Goal: Information Seeking & Learning: Understand process/instructions

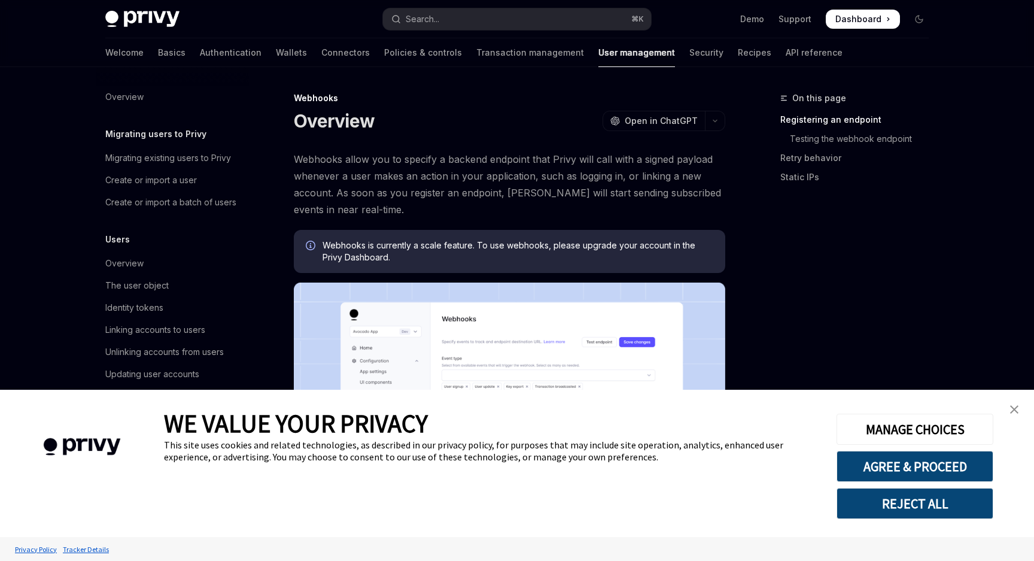
scroll to position [125, 0]
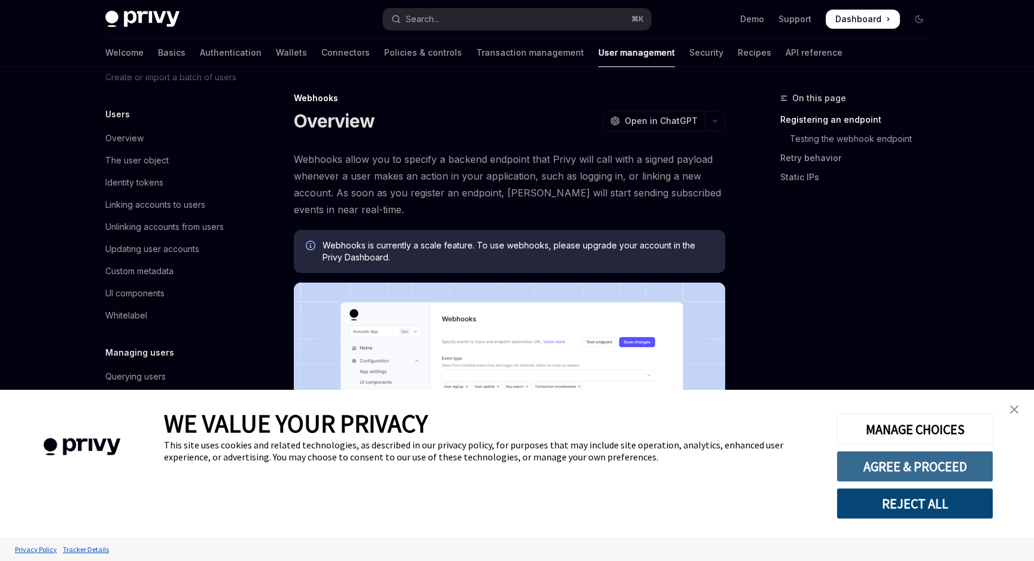
click at [920, 451] on button "AGREE & PROCEED" at bounding box center [914, 466] width 157 height 31
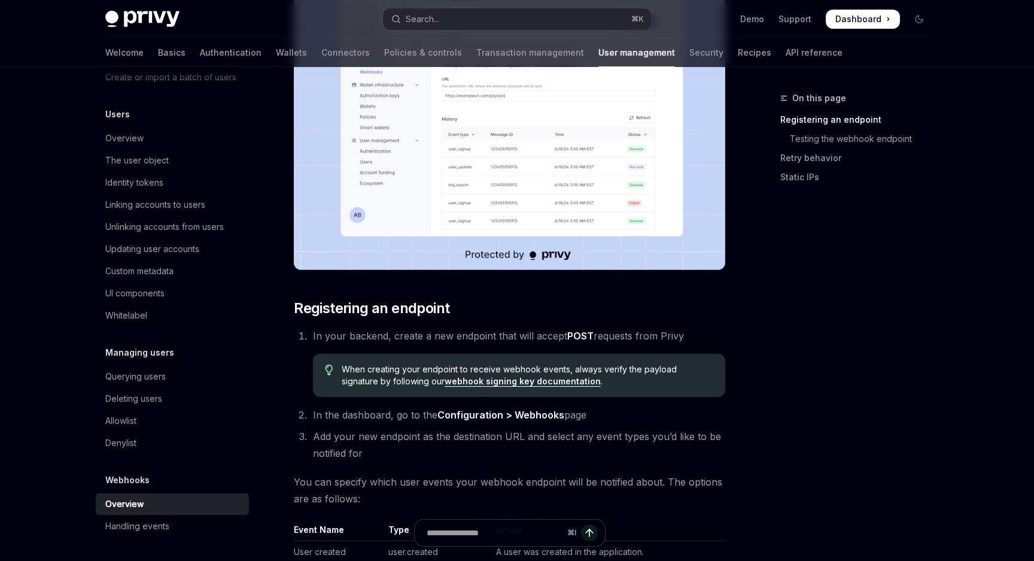
scroll to position [319, 0]
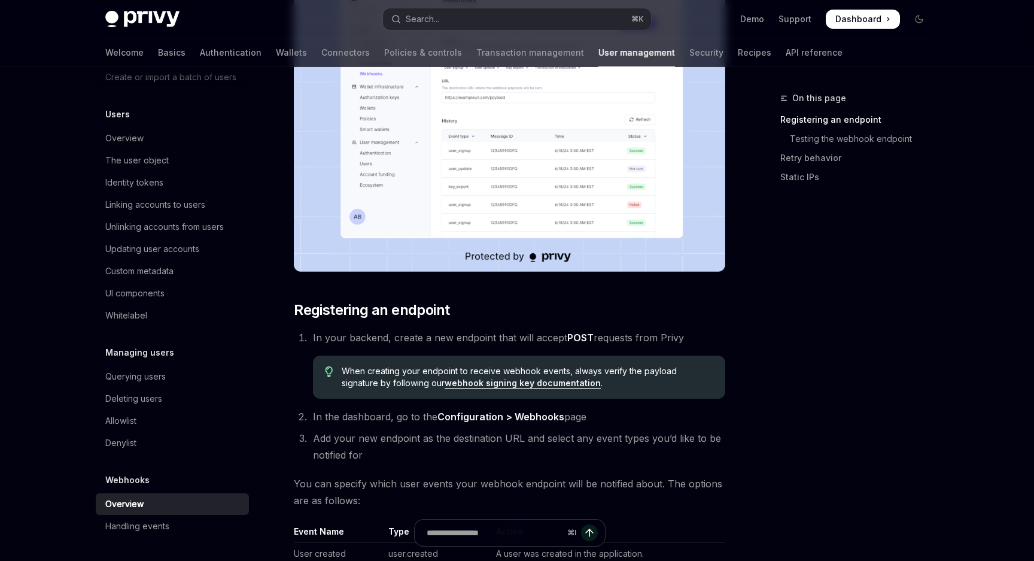
click at [523, 384] on link "webhook signing key documentation" at bounding box center [523, 383] width 156 height 11
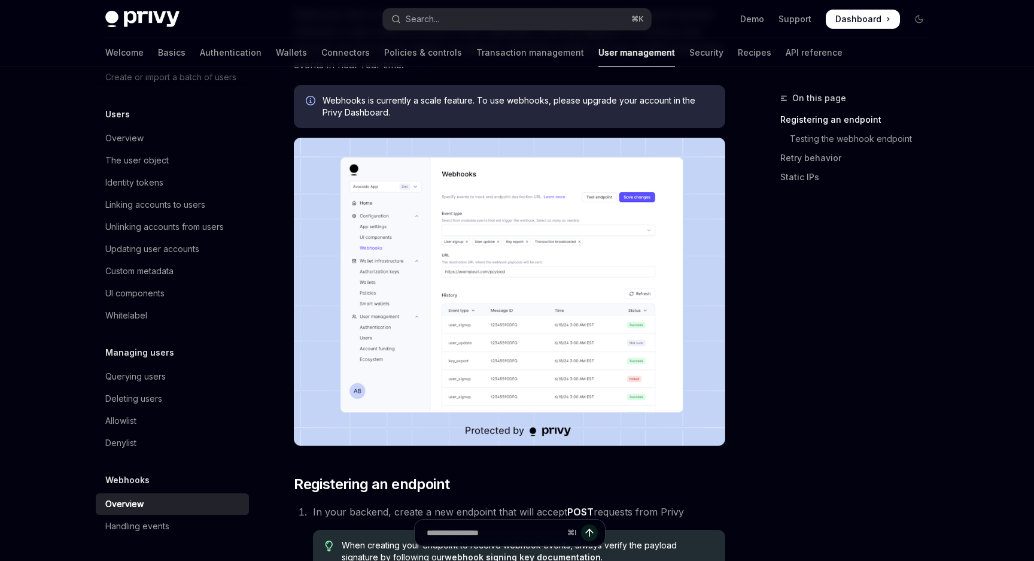
scroll to position [0, 0]
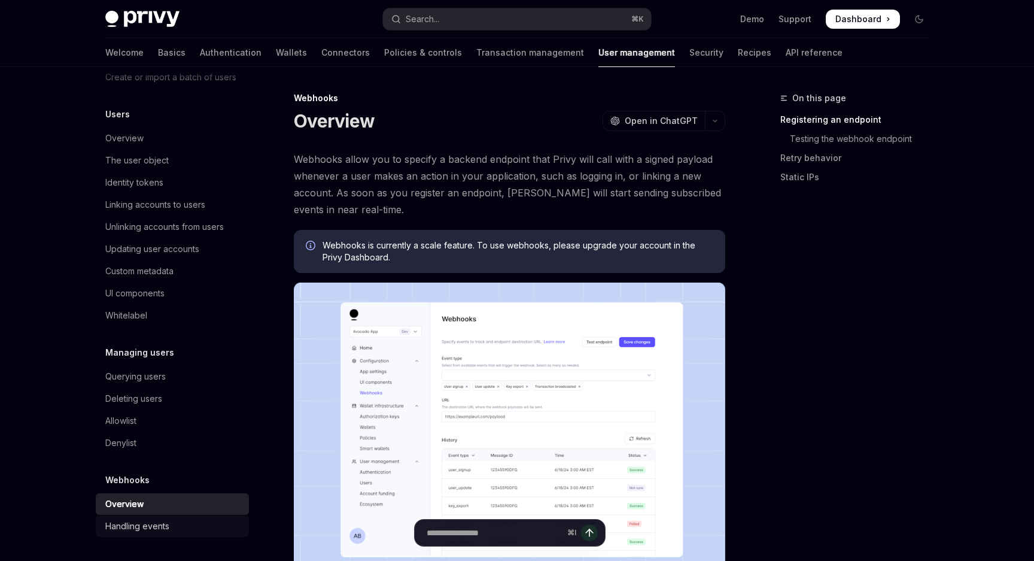
click at [161, 522] on div "Handling events" at bounding box center [137, 526] width 64 height 14
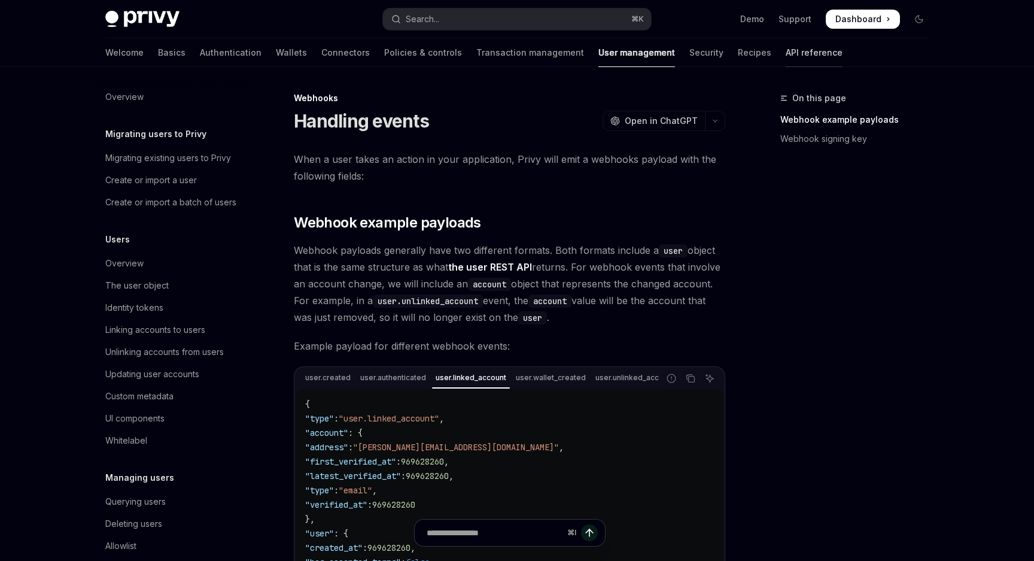
click at [786, 60] on link "API reference" at bounding box center [814, 52] width 57 height 29
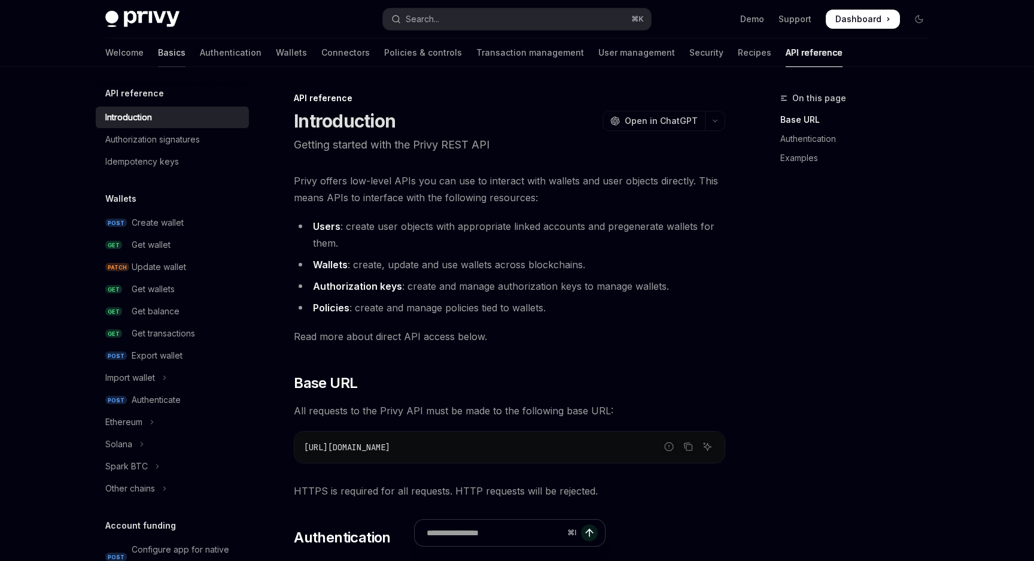
click at [158, 53] on link "Basics" at bounding box center [172, 52] width 28 height 29
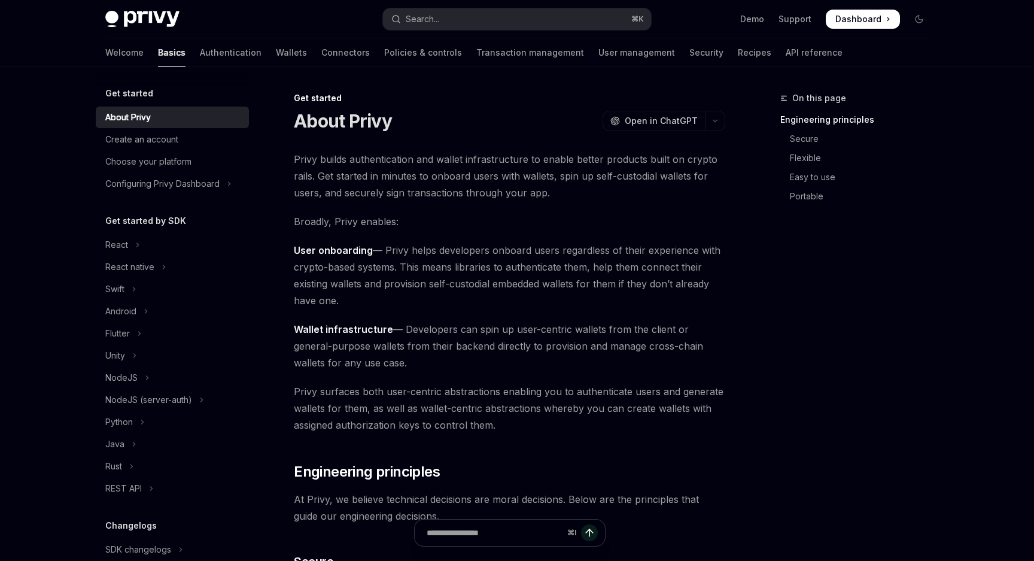
click at [704, 47] on div "Welcome Basics Authentication Wallets Connectors Policies & controls Transactio…" at bounding box center [473, 52] width 737 height 29
click at [786, 56] on link "API reference" at bounding box center [814, 52] width 57 height 29
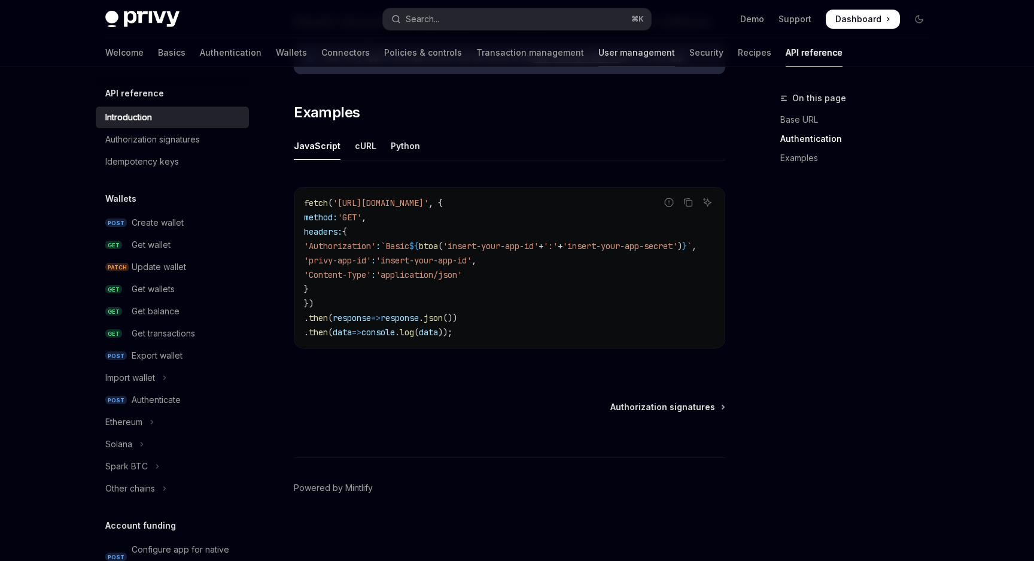
click at [598, 50] on link "User management" at bounding box center [636, 52] width 77 height 29
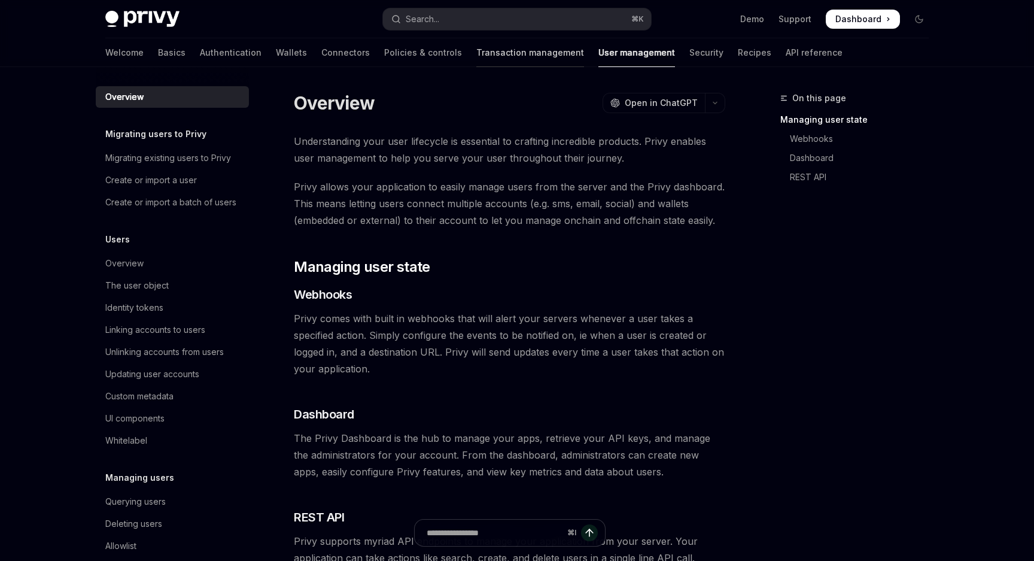
click at [488, 50] on link "Transaction management" at bounding box center [530, 52] width 108 height 29
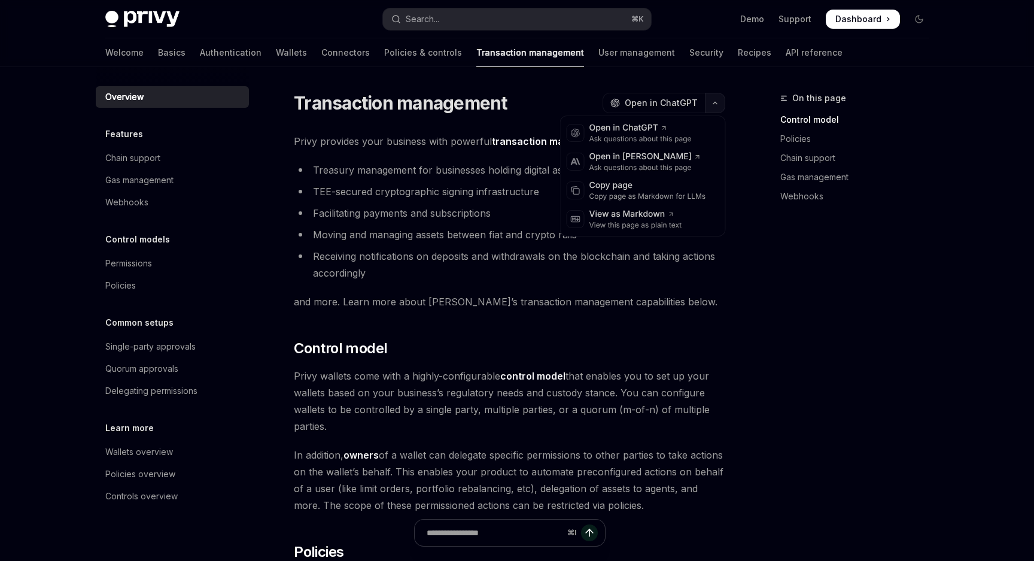
click at [711, 96] on button "button" at bounding box center [715, 103] width 20 height 20
click at [276, 51] on link "Wallets" at bounding box center [291, 52] width 31 height 29
type textarea "*"
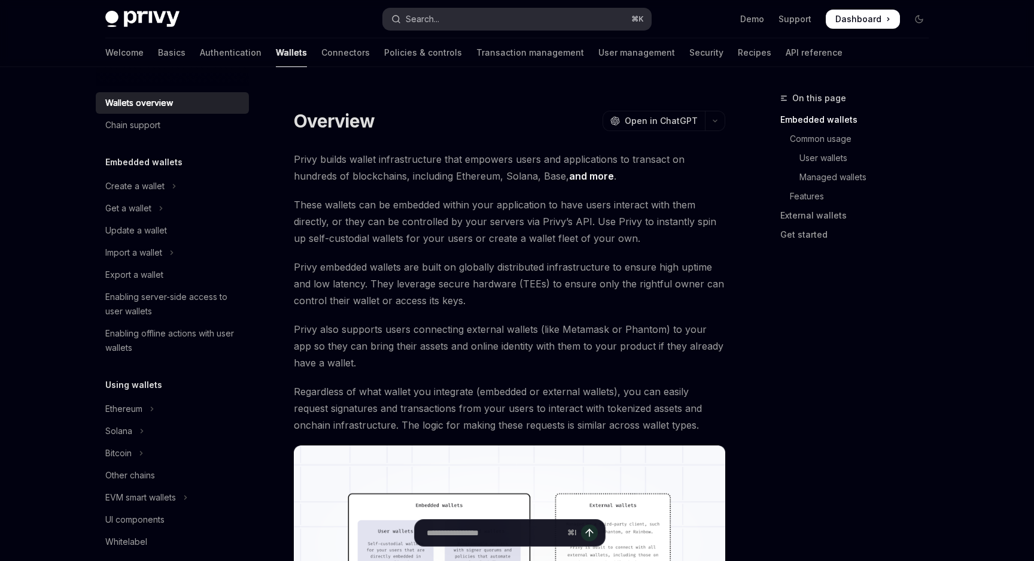
click at [508, 21] on button "Search... ⌘ K" at bounding box center [517, 19] width 268 height 22
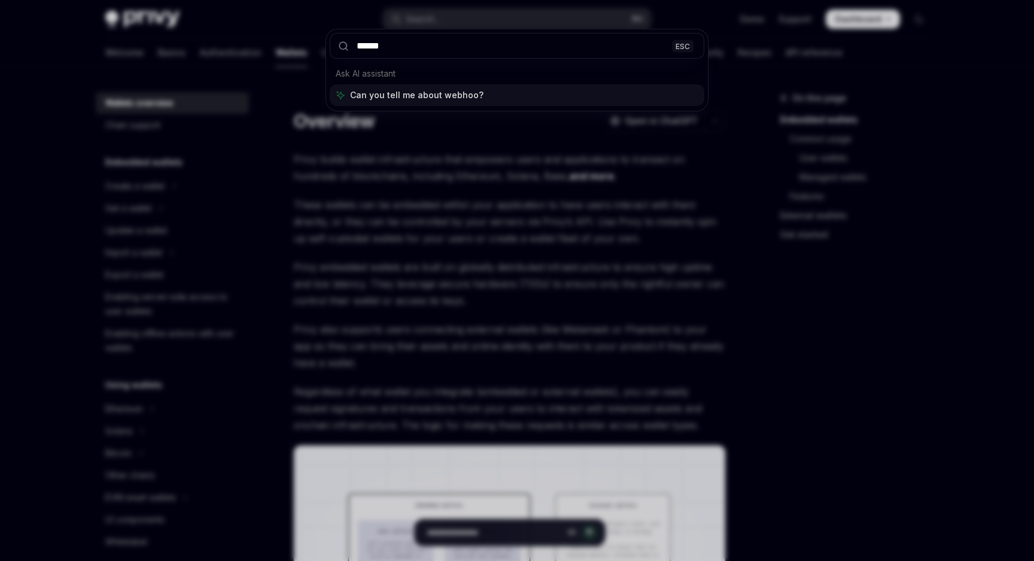
type input "*******"
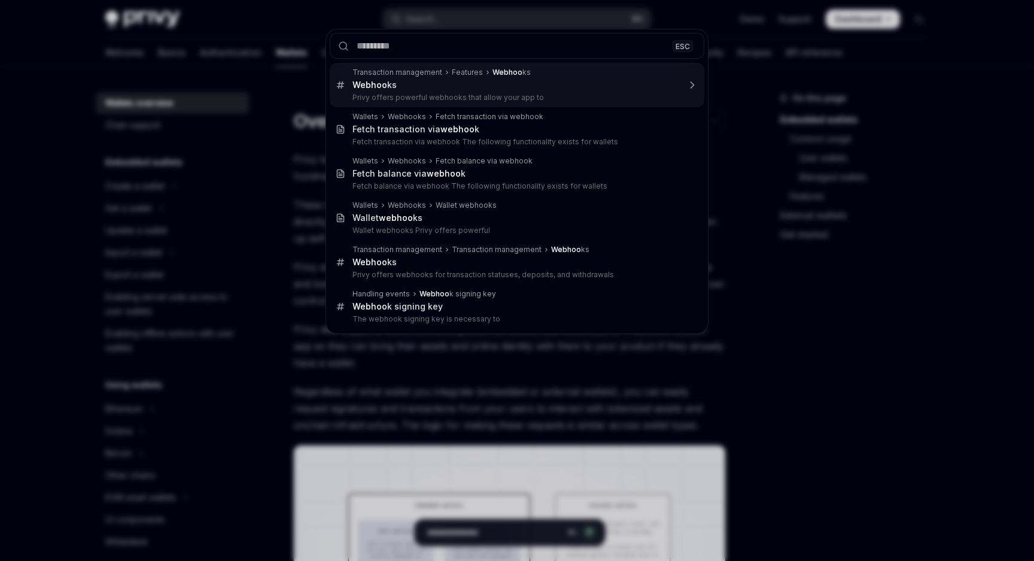
scroll to position [67, 0]
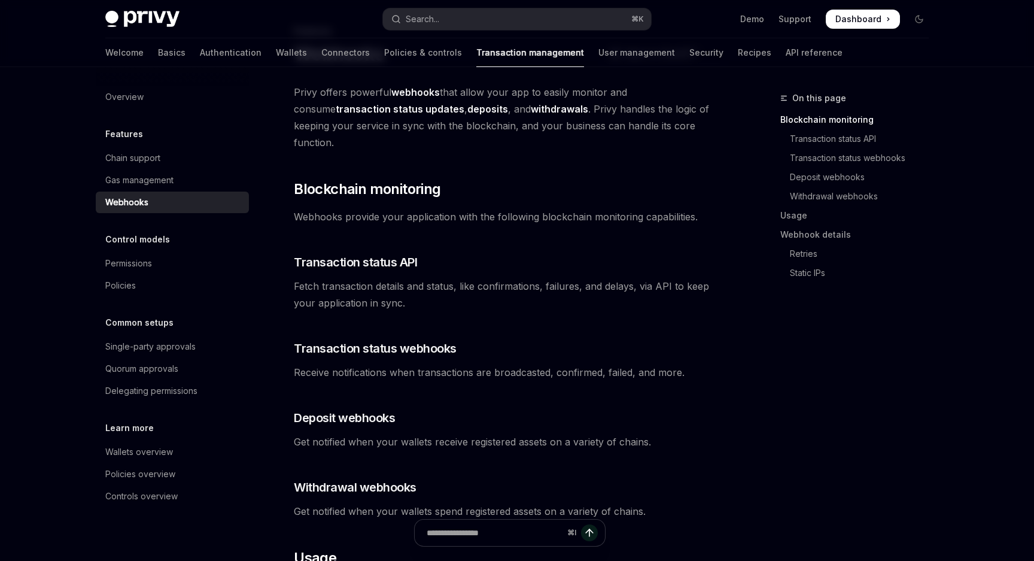
click at [165, 201] on div "Webhooks" at bounding box center [173, 202] width 136 height 14
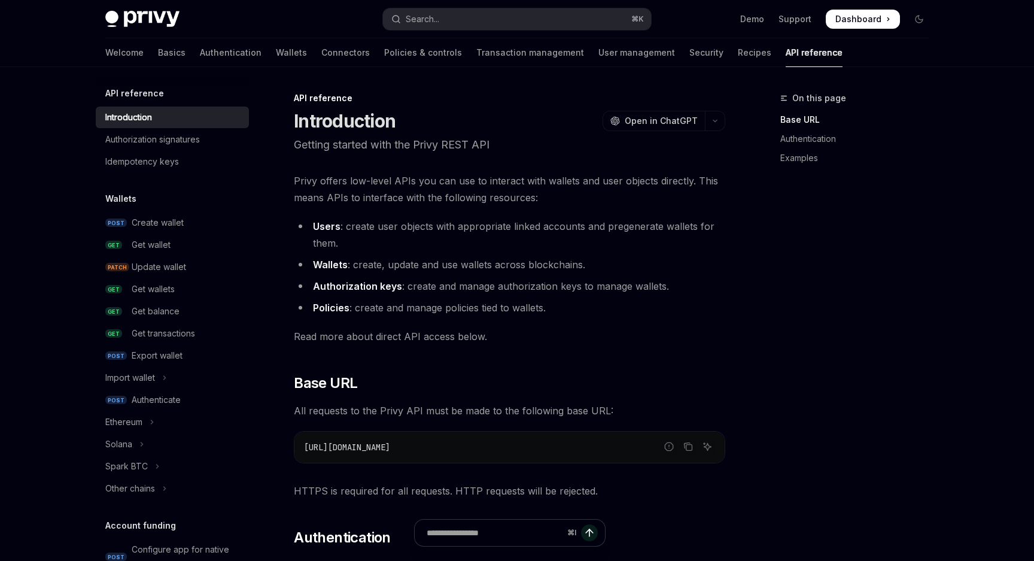
type textarea "*"
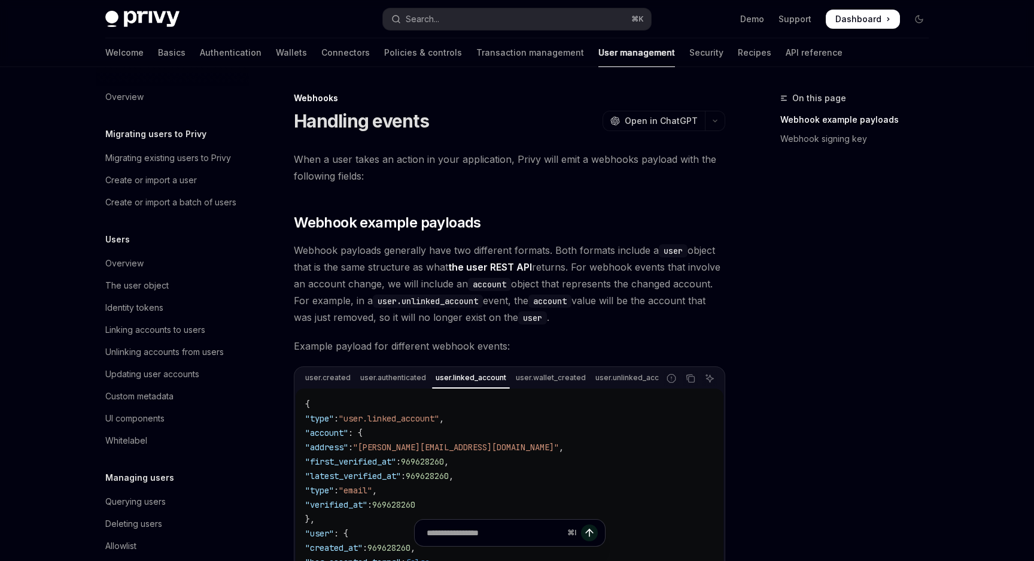
scroll to position [125, 0]
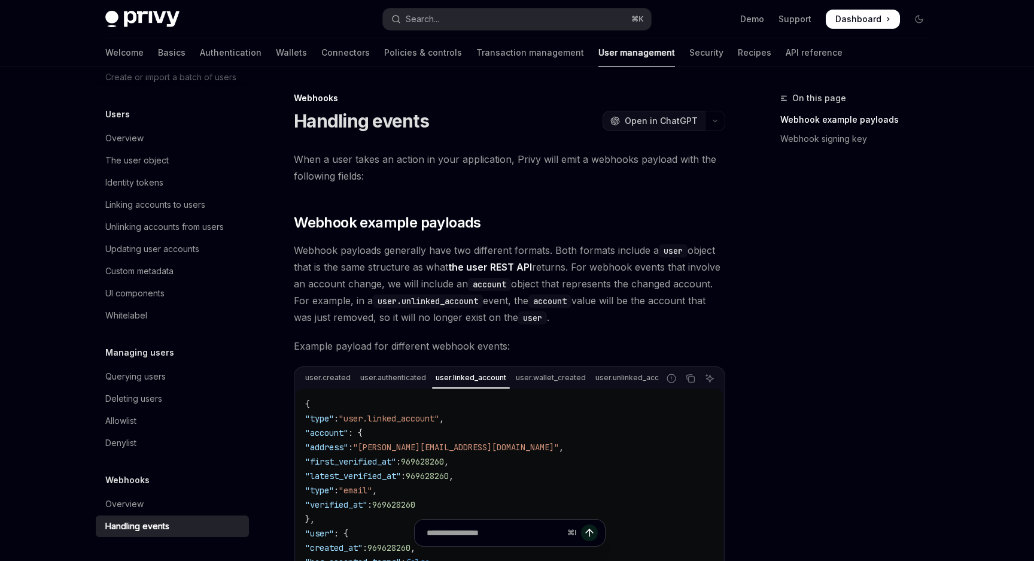
click at [701, 118] on button "OpenAI Open in ChatGPT" at bounding box center [654, 121] width 102 height 20
click at [689, 118] on span "Open in ChatGPT" at bounding box center [661, 121] width 73 height 12
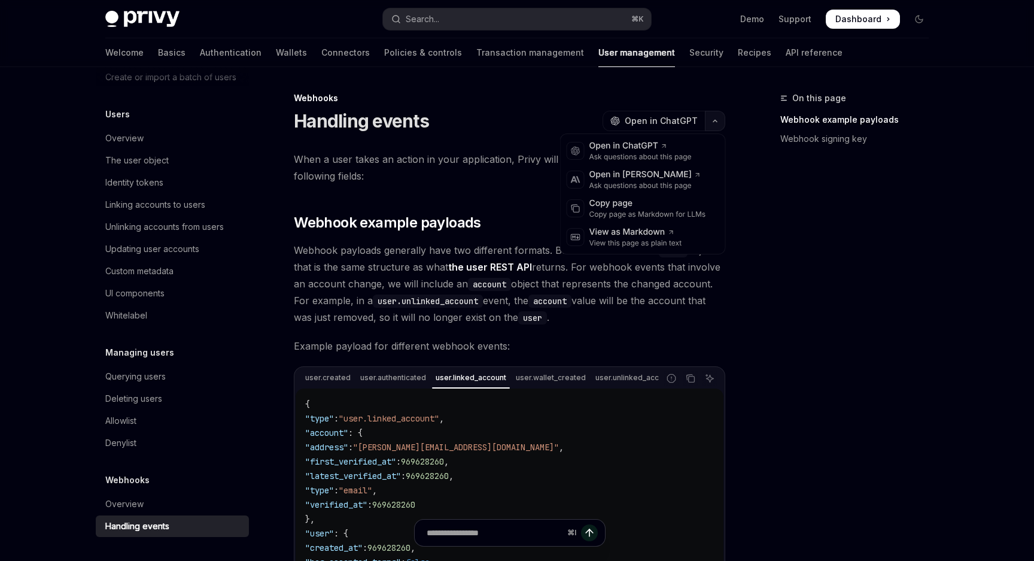
click at [712, 123] on icon "button" at bounding box center [715, 120] width 14 height 5
click at [868, 349] on div "On this page Webhook example payloads Webhook signing key" at bounding box center [847, 326] width 182 height 470
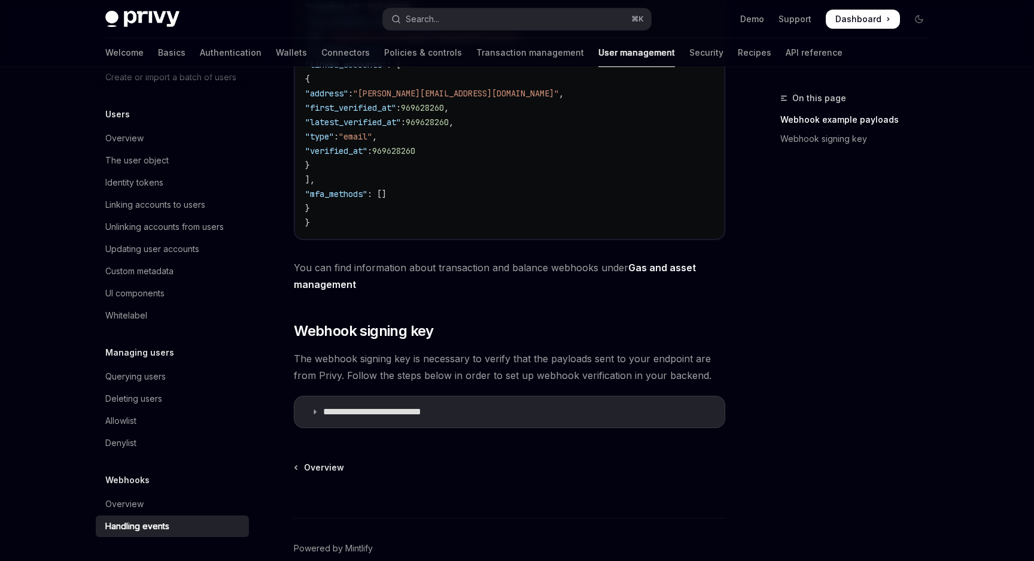
scroll to position [605, 0]
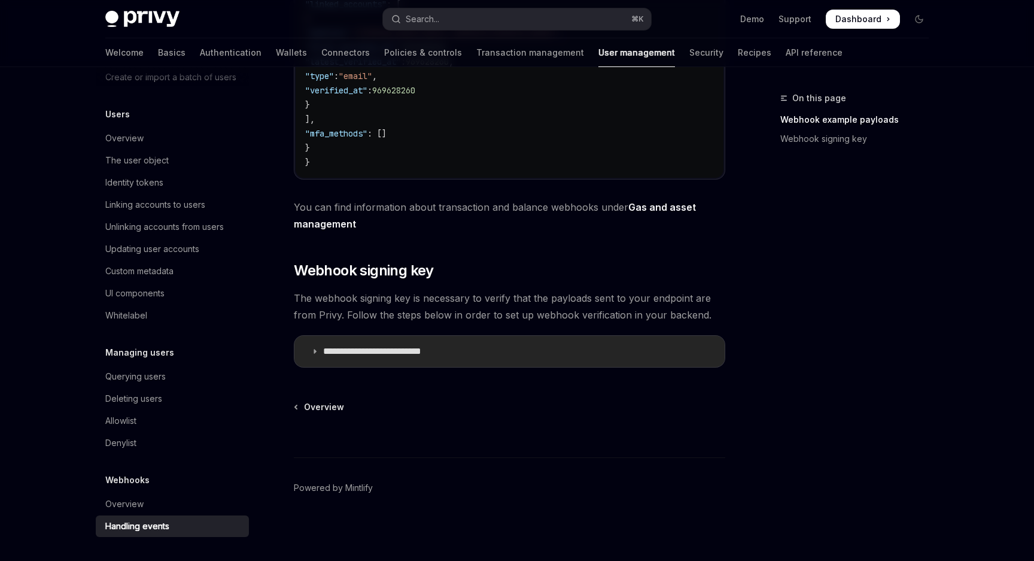
click at [431, 352] on p "**********" at bounding box center [389, 351] width 133 height 12
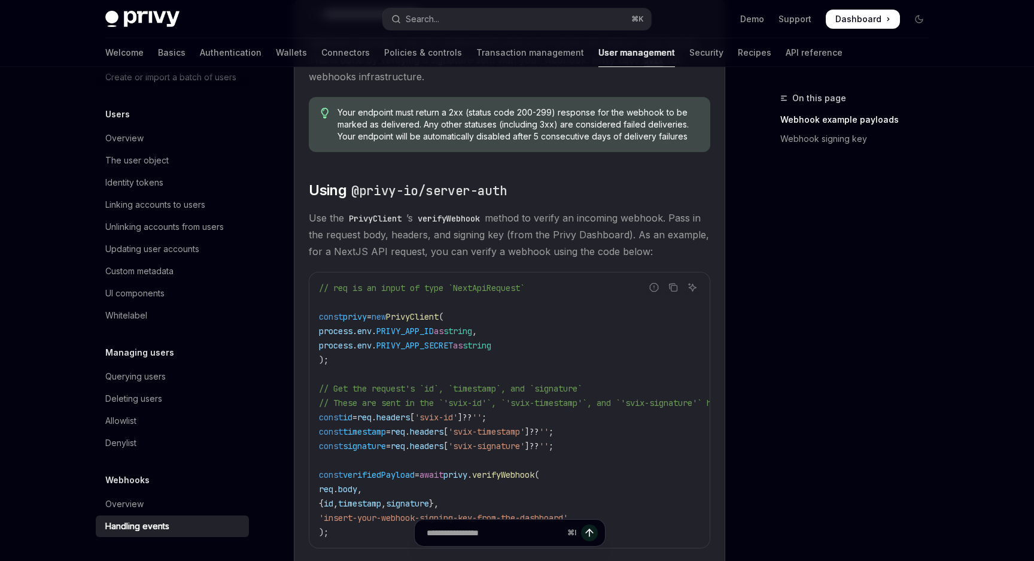
scroll to position [1072, 0]
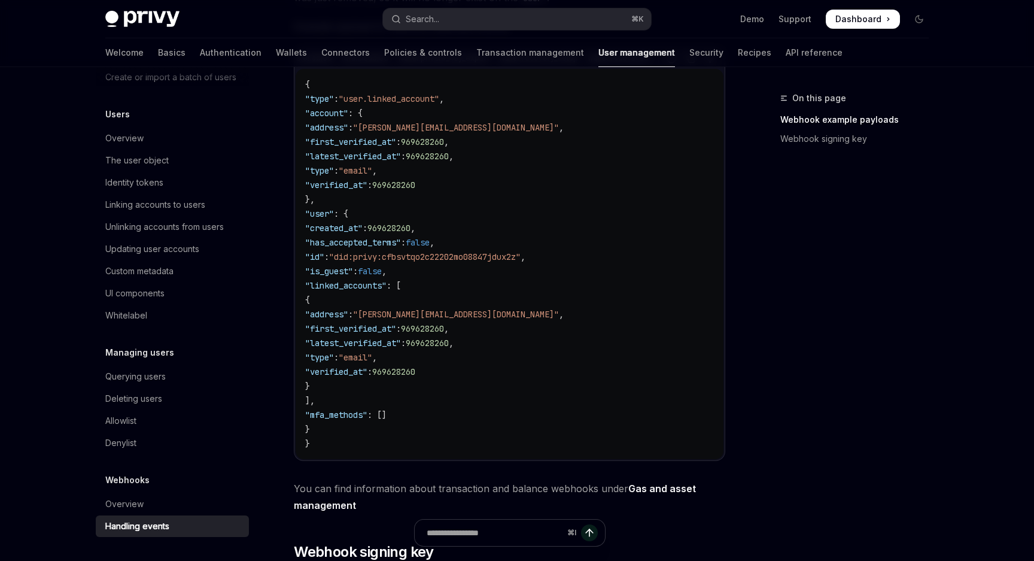
scroll to position [193, 0]
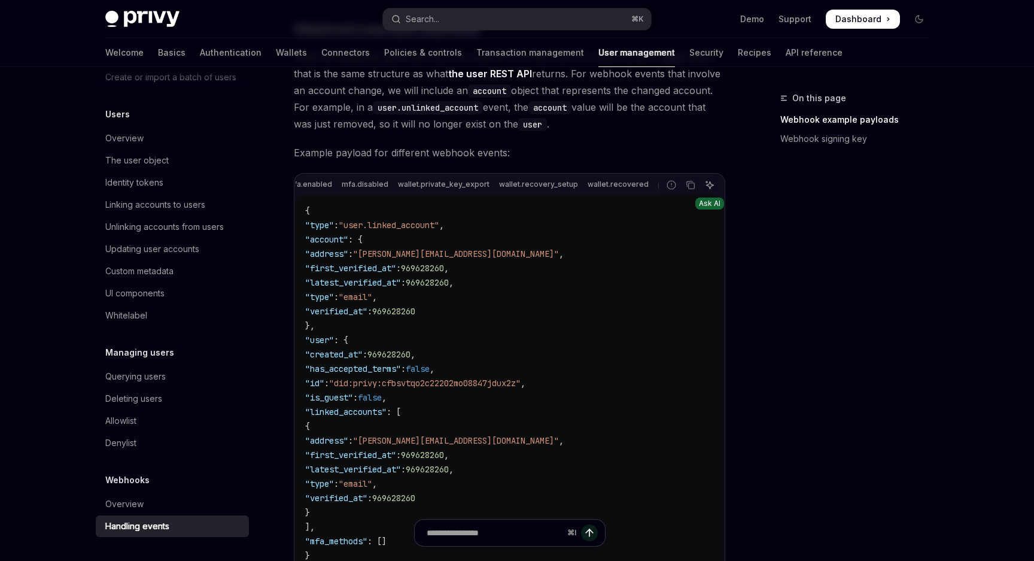
click at [714, 188] on button "Ask AI" at bounding box center [710, 185] width 16 height 16
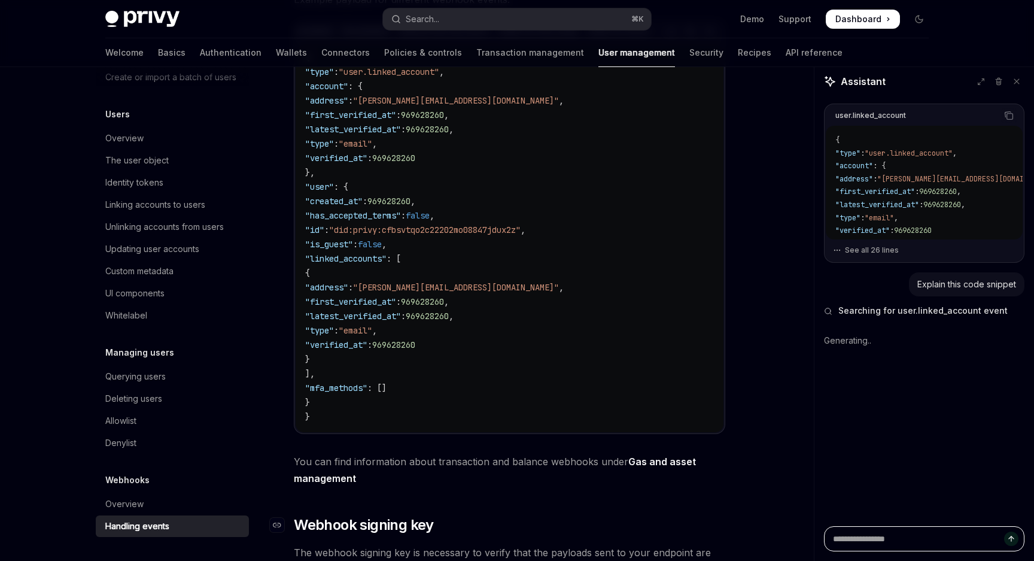
scroll to position [0, 0]
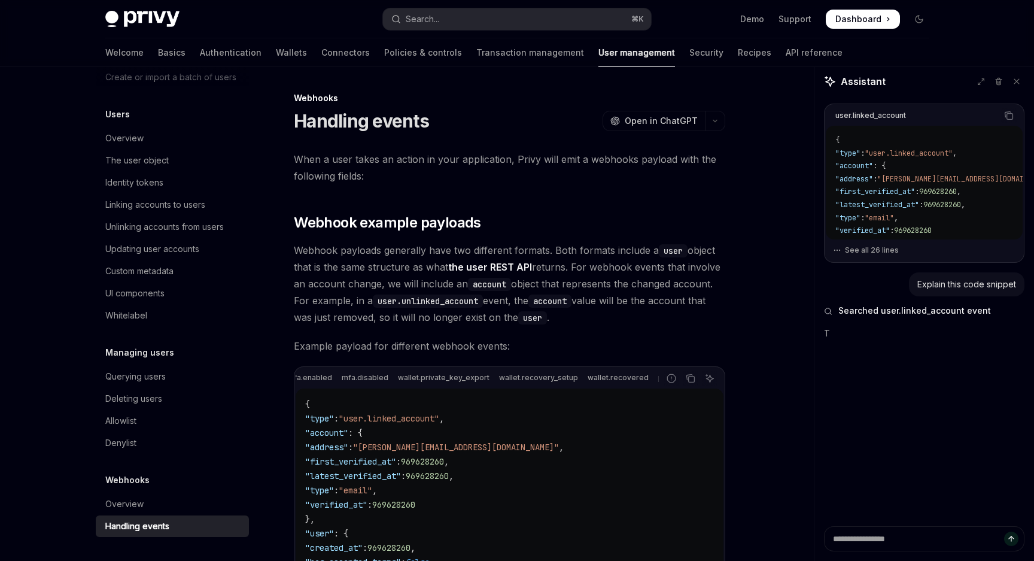
type textarea "*"
